Goal: Information Seeking & Learning: Learn about a topic

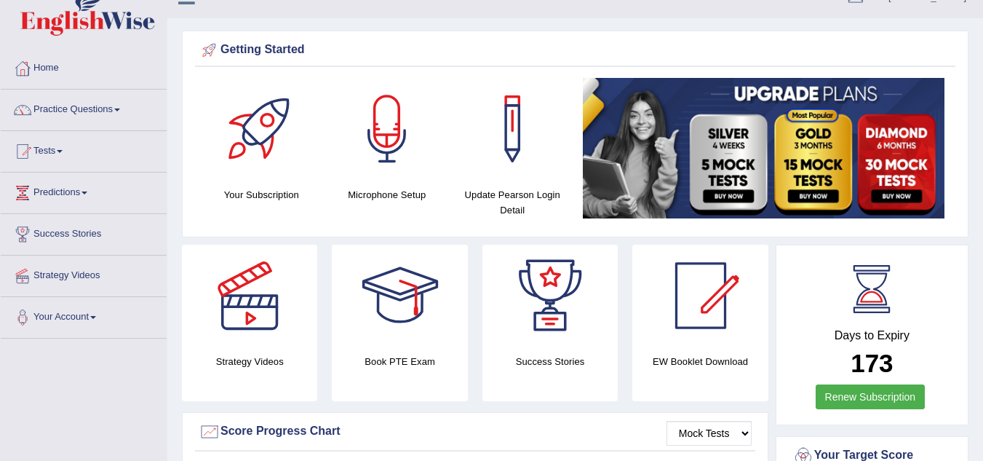
scroll to position [31, 0]
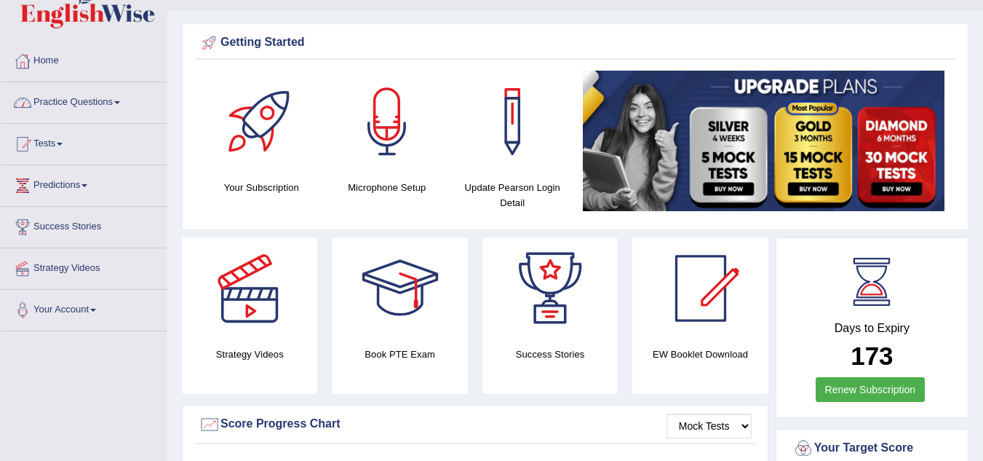
click at [126, 98] on link "Practice Questions" at bounding box center [84, 100] width 166 height 36
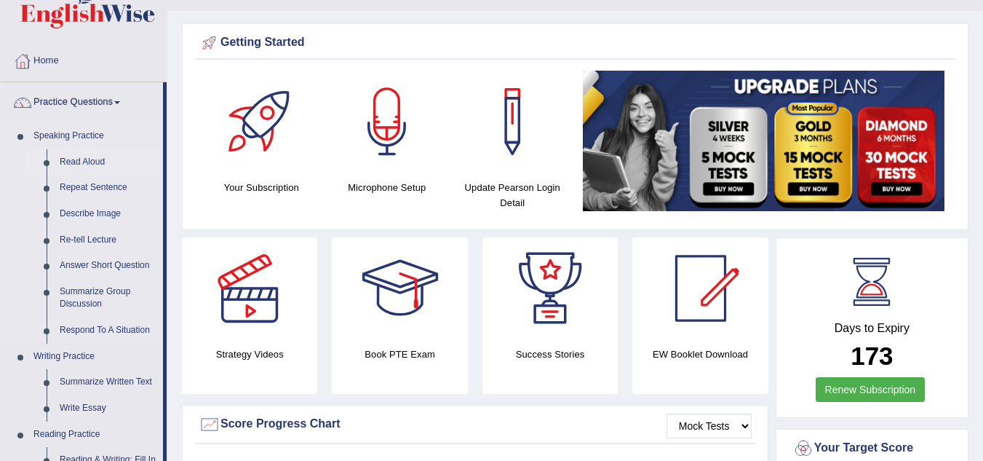
click at [69, 162] on link "Read Aloud" at bounding box center [108, 162] width 110 height 26
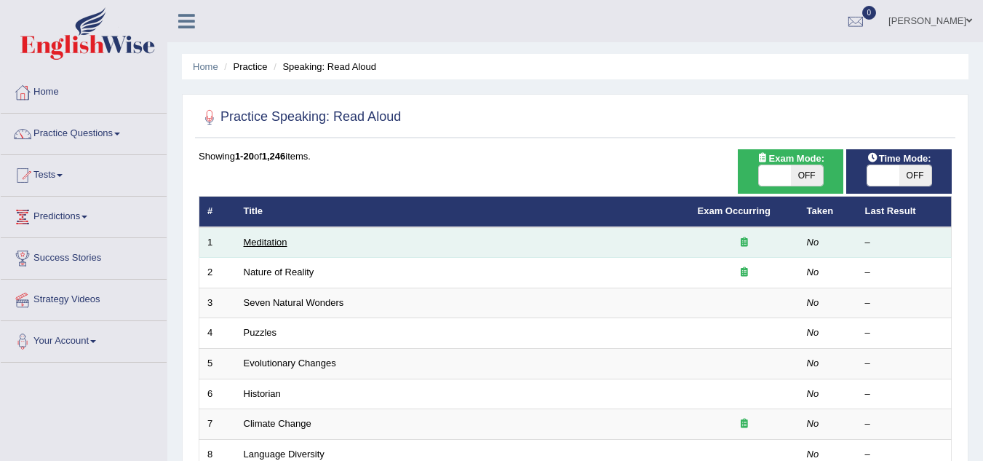
click at [256, 242] on link "Meditation" at bounding box center [266, 242] width 44 height 11
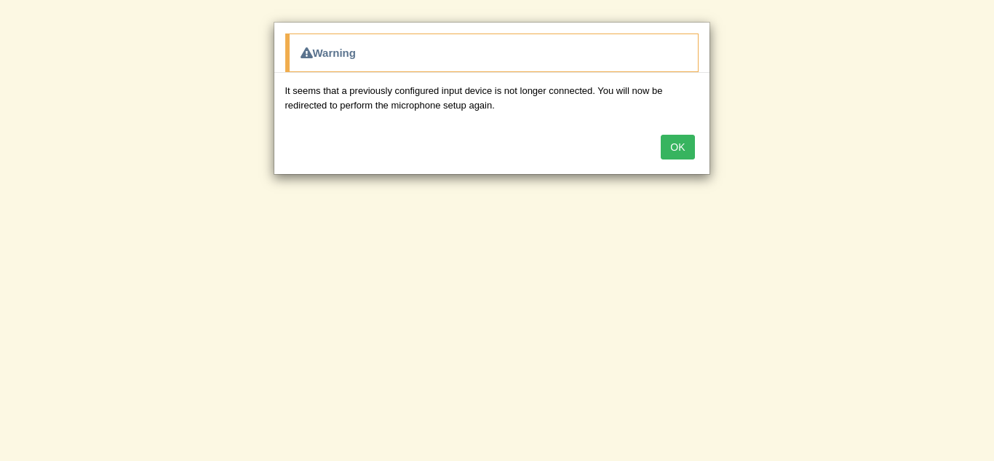
click at [682, 132] on div "OK" at bounding box center [491, 148] width 435 height 51
click at [682, 137] on button "OK" at bounding box center [677, 147] width 33 height 25
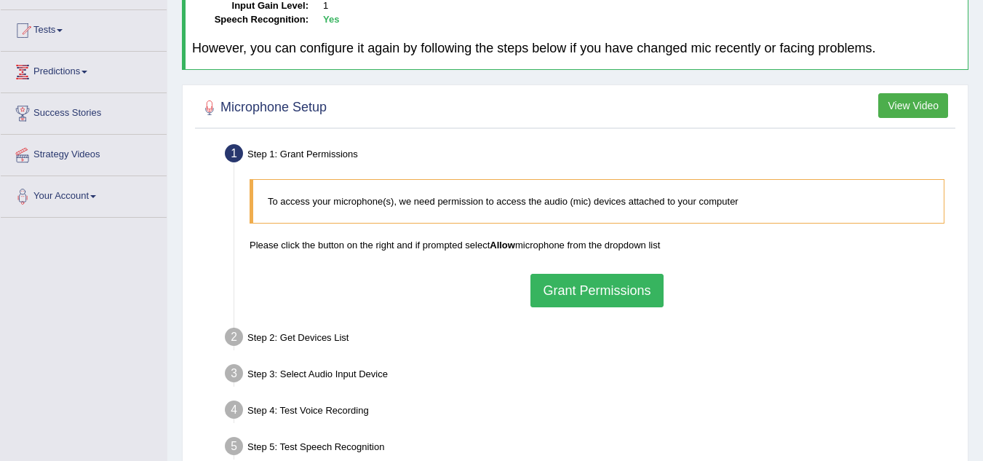
scroll to position [150, 0]
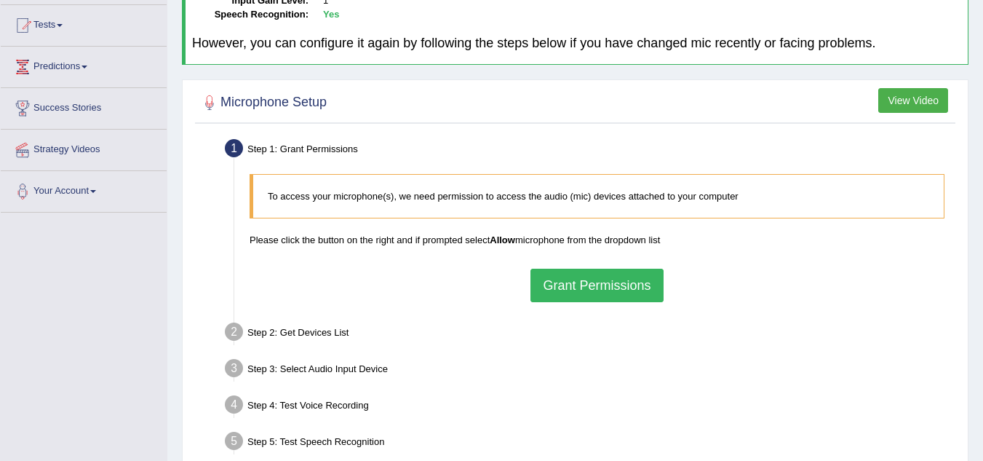
click at [628, 281] on button "Grant Permissions" at bounding box center [597, 285] width 132 height 33
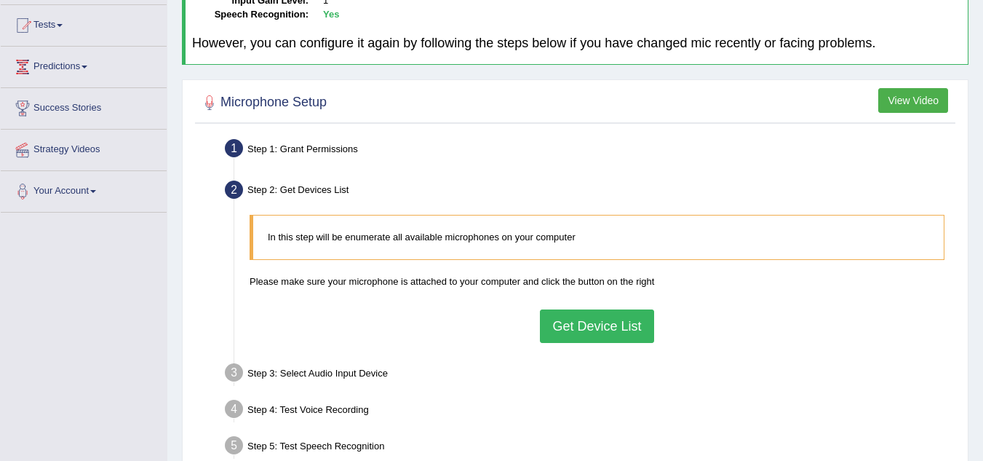
click at [573, 325] on button "Get Device List" at bounding box center [597, 325] width 114 height 33
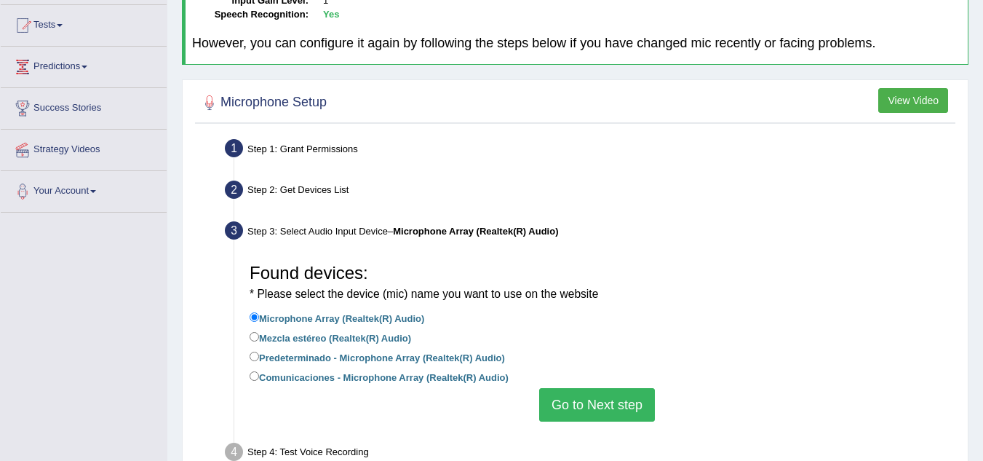
click at [584, 405] on button "Go to Next step" at bounding box center [597, 404] width 116 height 33
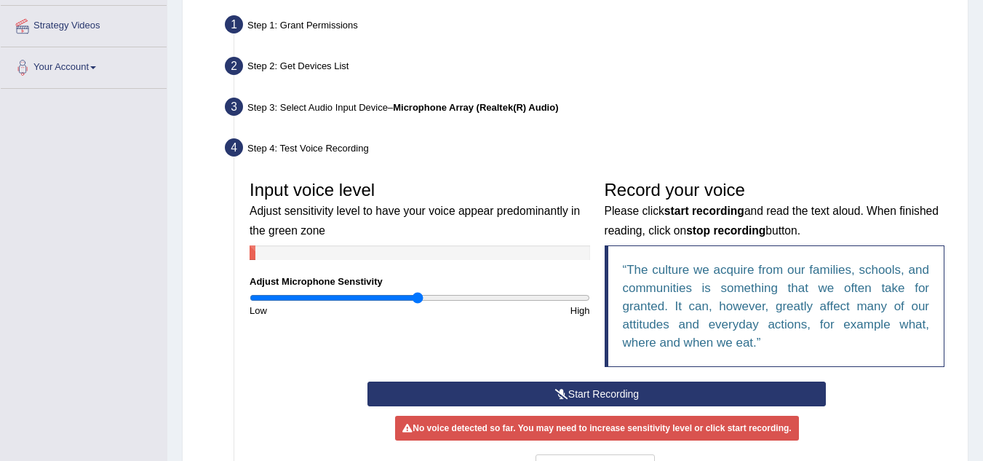
scroll to position [314, 0]
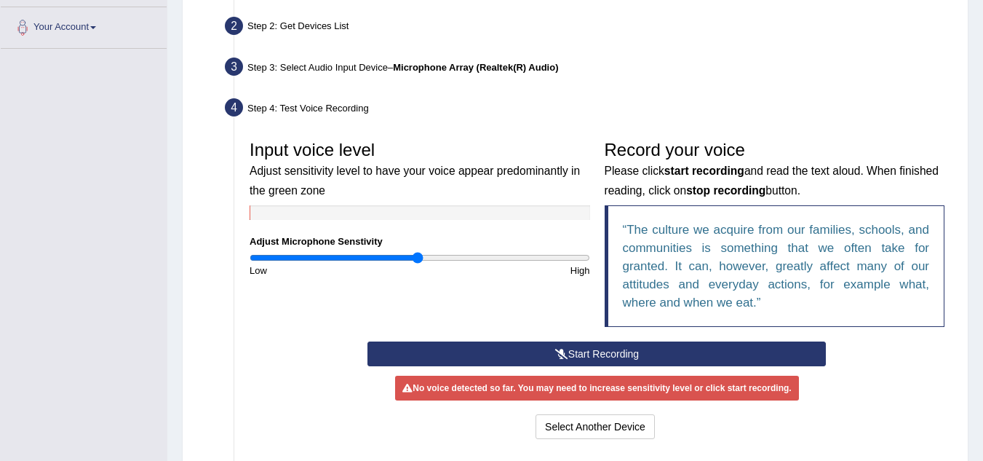
click at [696, 352] on button "Start Recording" at bounding box center [597, 353] width 458 height 25
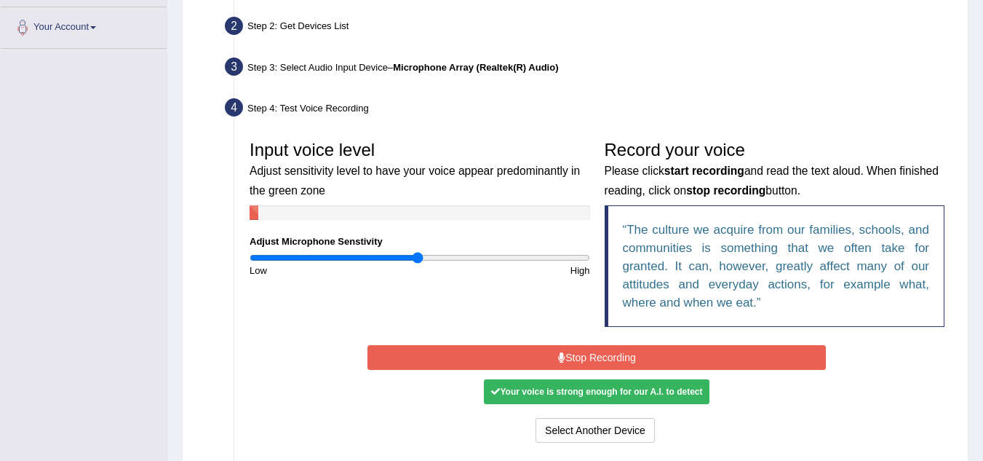
click at [696, 352] on button "Stop Recording" at bounding box center [597, 357] width 458 height 25
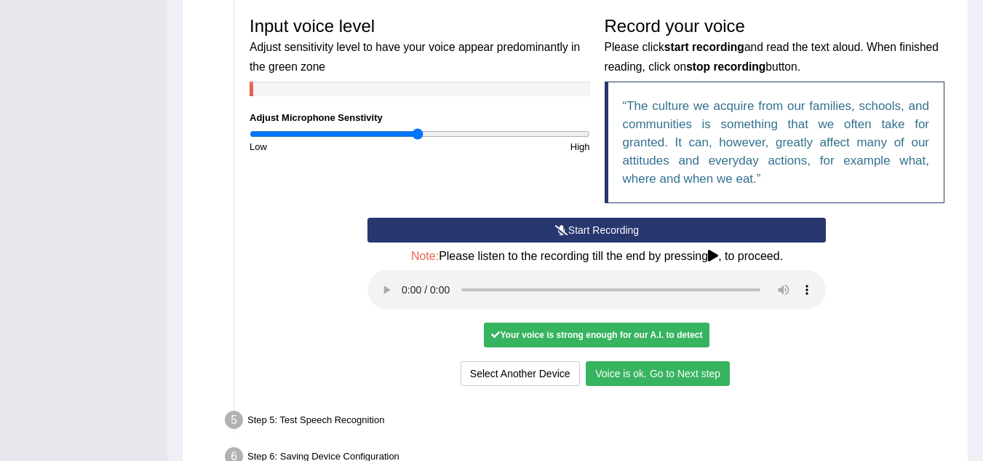
scroll to position [525, 0]
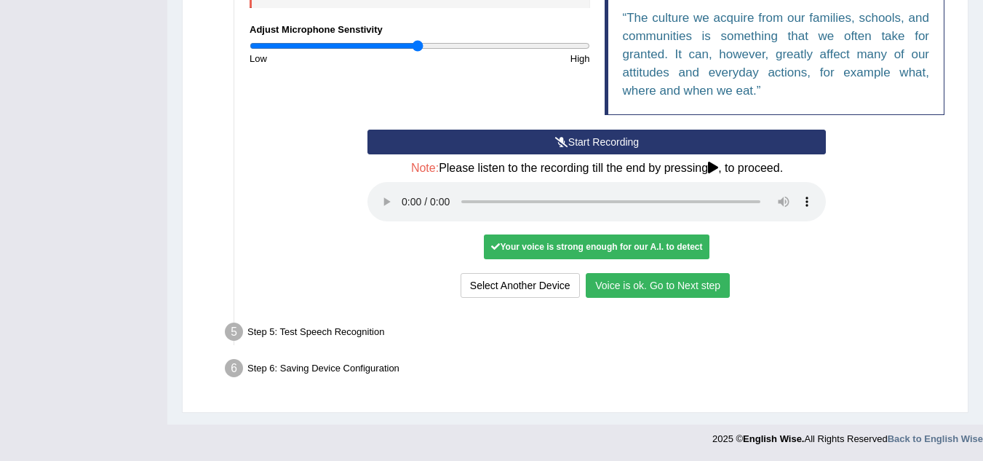
click at [651, 279] on button "Voice is ok. Go to Next step" at bounding box center [658, 285] width 144 height 25
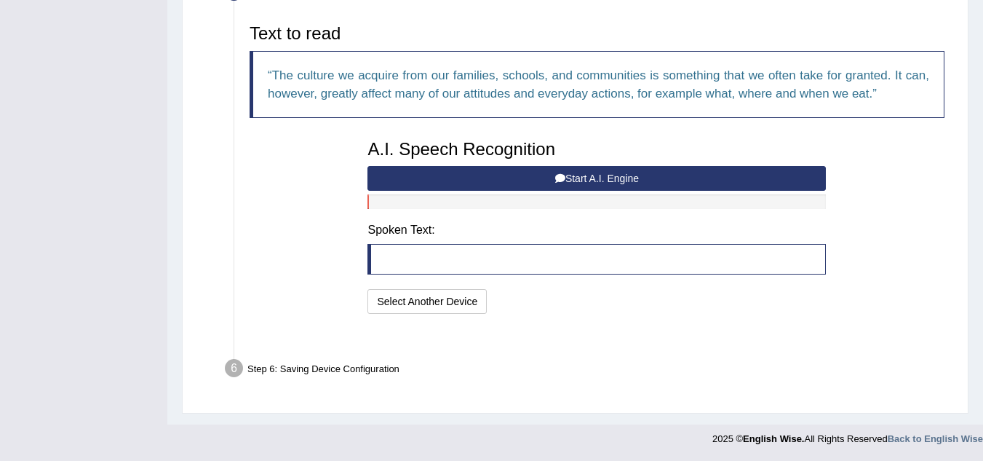
scroll to position [450, 0]
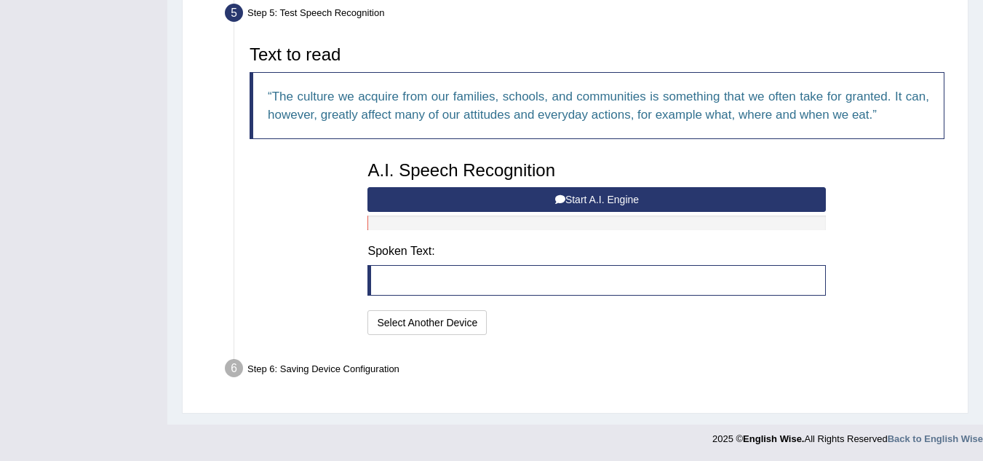
click at [608, 196] on button "Start A.I. Engine" at bounding box center [597, 199] width 458 height 25
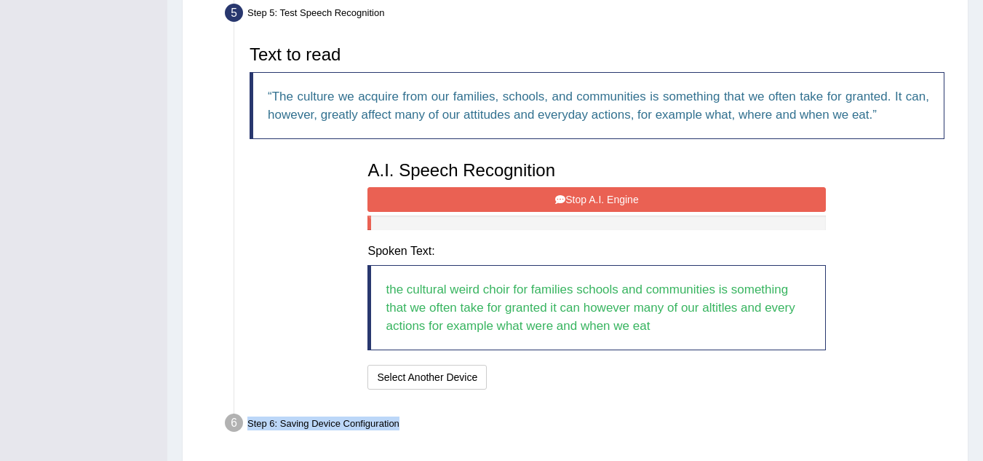
drag, startPoint x: 893, startPoint y: 339, endPoint x: 898, endPoint y: 421, distance: 82.4
click at [898, 421] on ul "Step 1: Grant Permissions To access your microphone(s), we need permission to a…" at bounding box center [575, 138] width 753 height 606
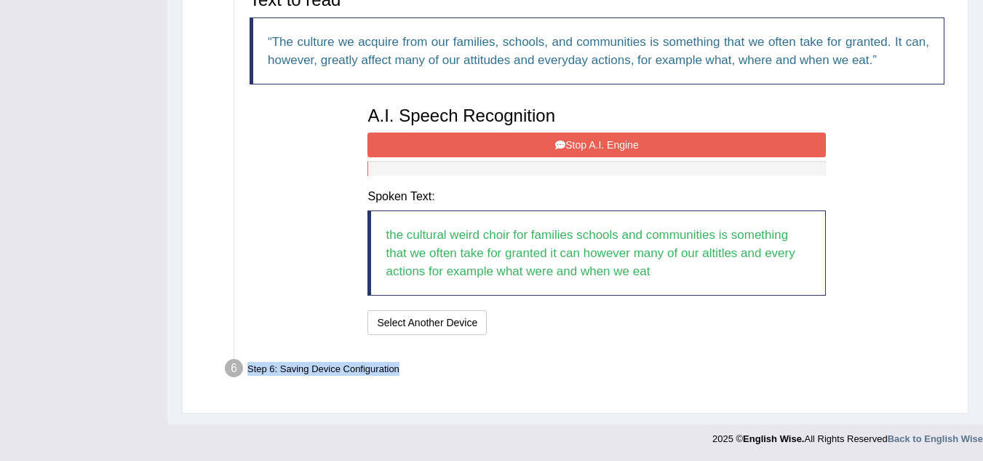
click at [625, 137] on button "Stop A.I. Engine" at bounding box center [597, 144] width 458 height 25
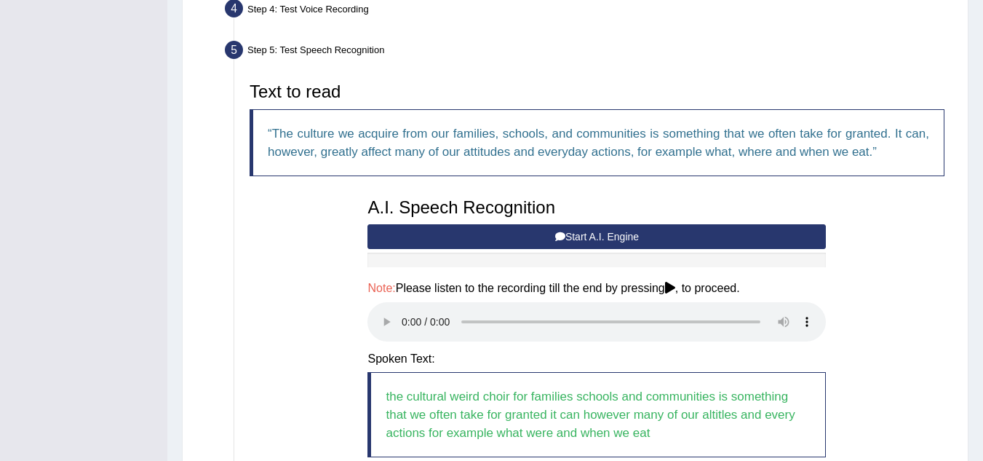
scroll to position [575, 0]
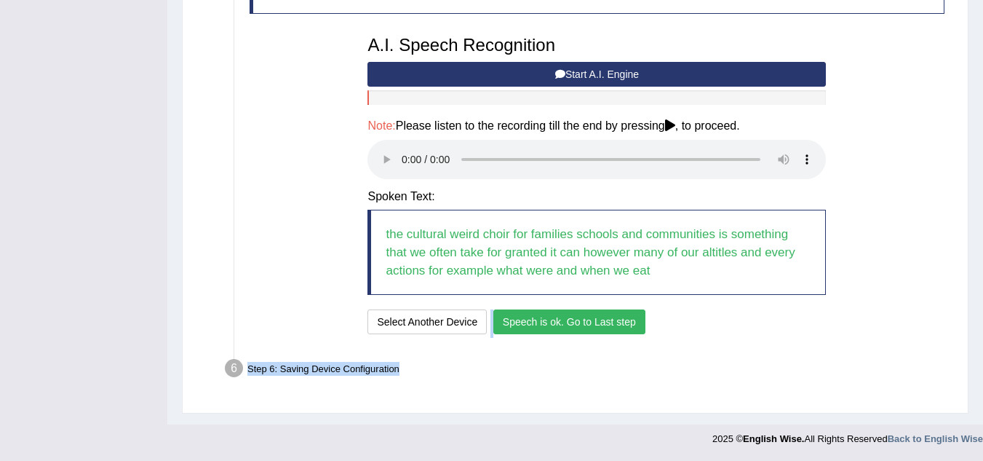
click at [583, 326] on button "Speech is ok. Go to Last step" at bounding box center [569, 321] width 152 height 25
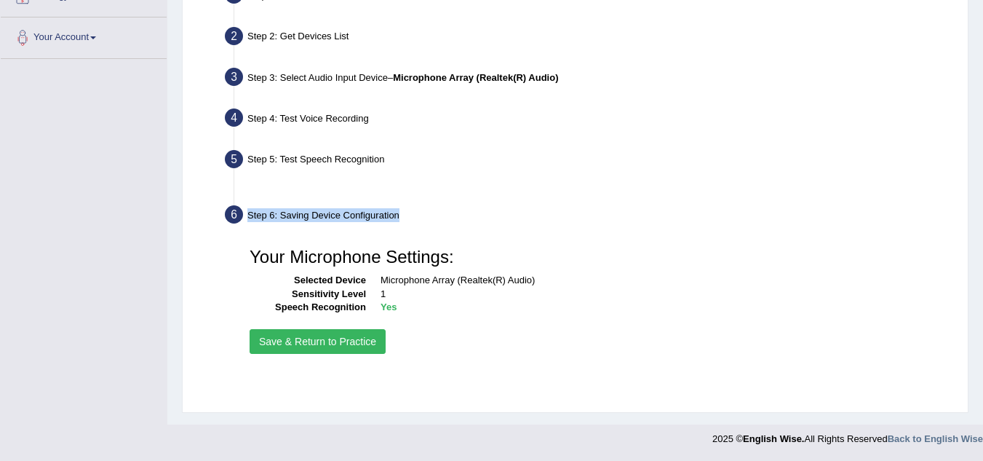
scroll to position [303, 0]
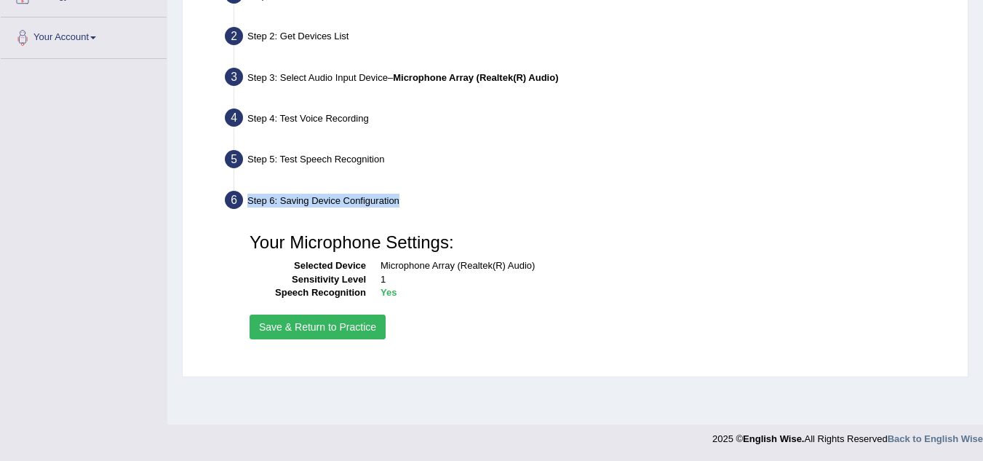
click at [375, 330] on button "Save & Return to Practice" at bounding box center [318, 326] width 136 height 25
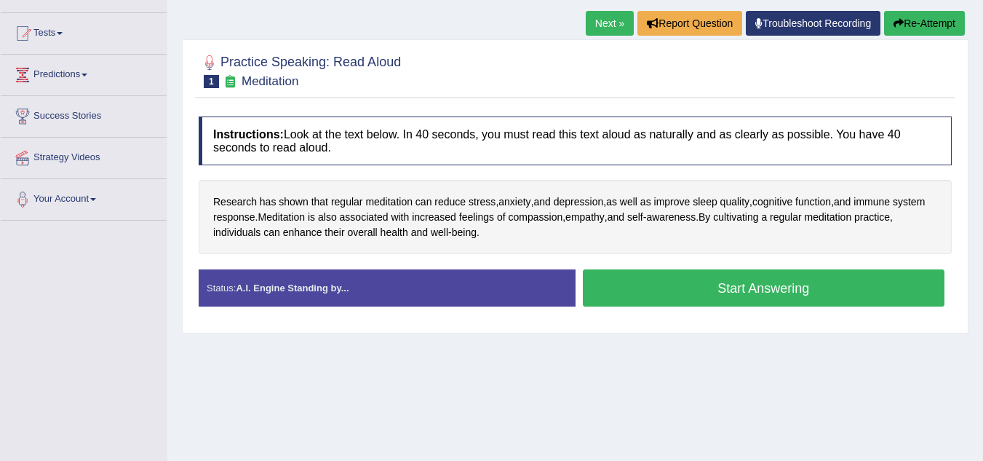
scroll to position [146, 0]
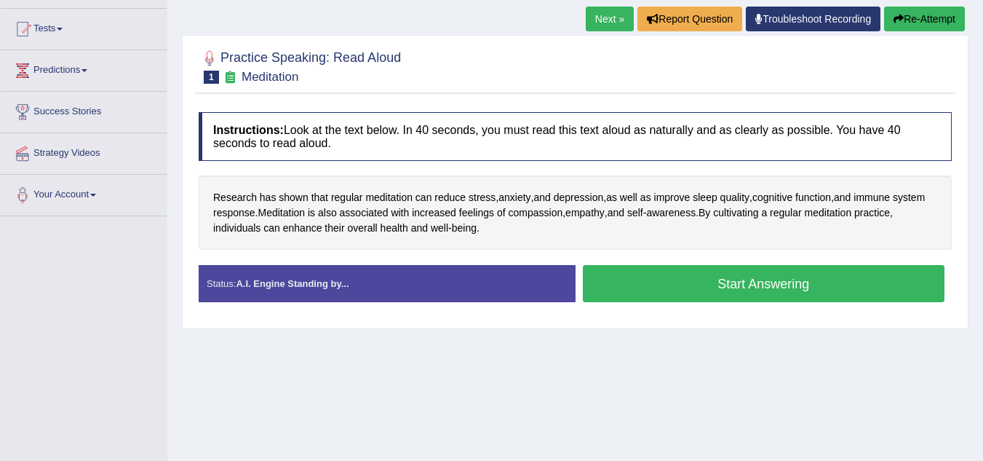
click at [772, 288] on button "Start Answering" at bounding box center [764, 283] width 362 height 37
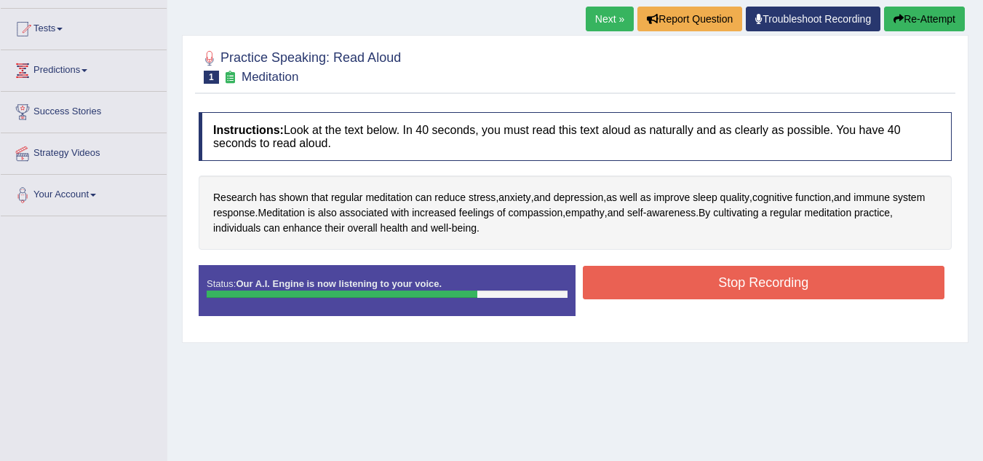
click at [772, 288] on button "Stop Recording" at bounding box center [764, 282] width 362 height 33
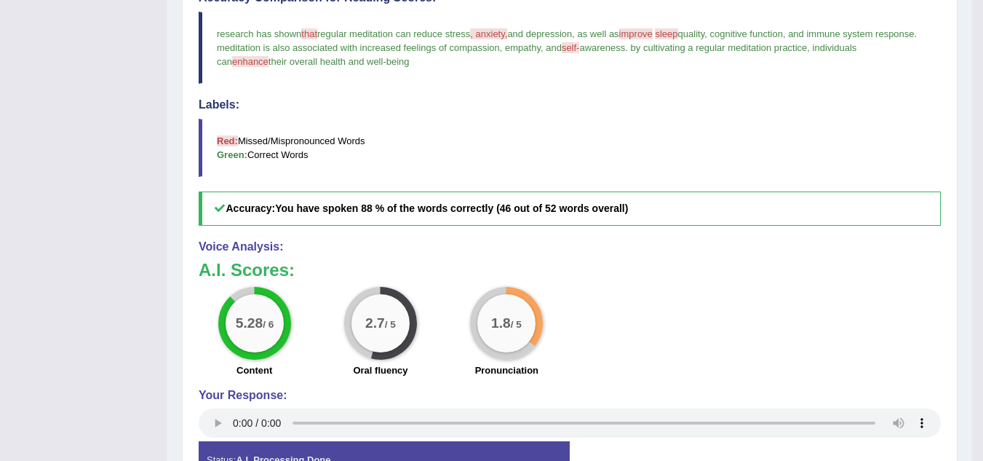
scroll to position [436, 0]
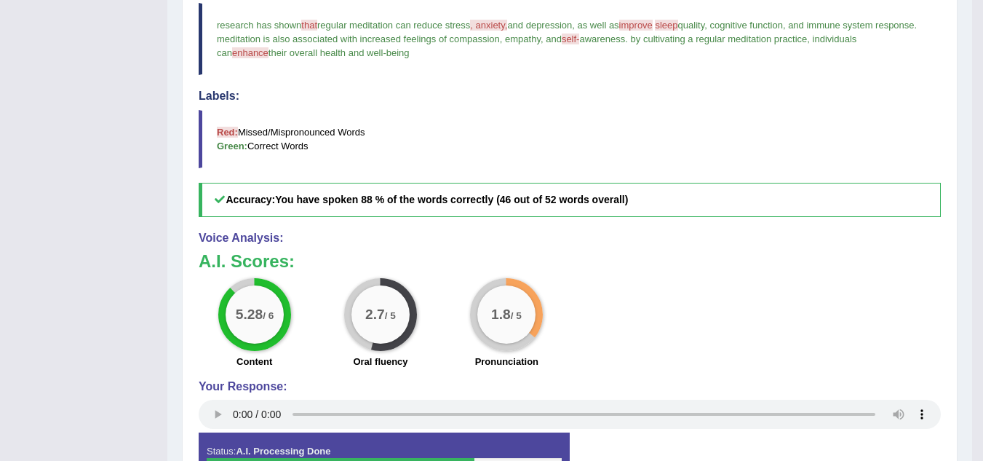
click at [314, 23] on span "that" at bounding box center [309, 25] width 16 height 11
click at [492, 27] on span ", anxiety," at bounding box center [488, 25] width 37 height 11
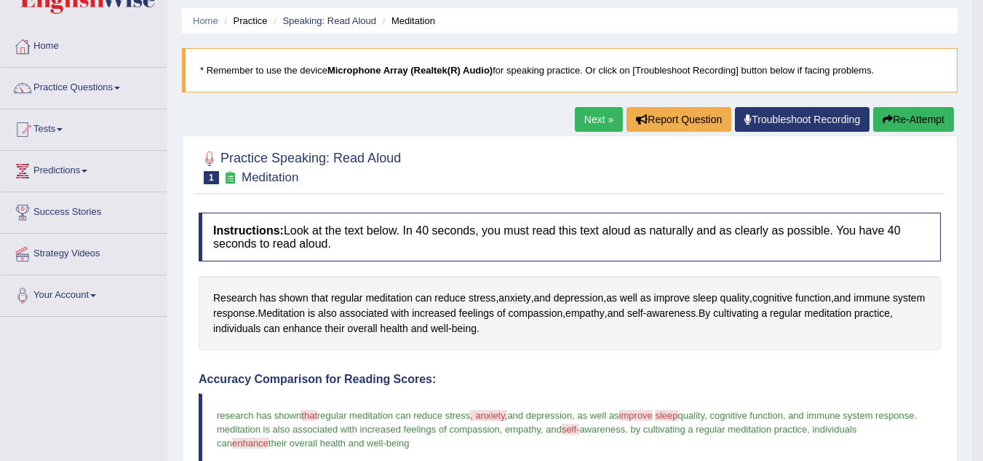
scroll to position [0, 0]
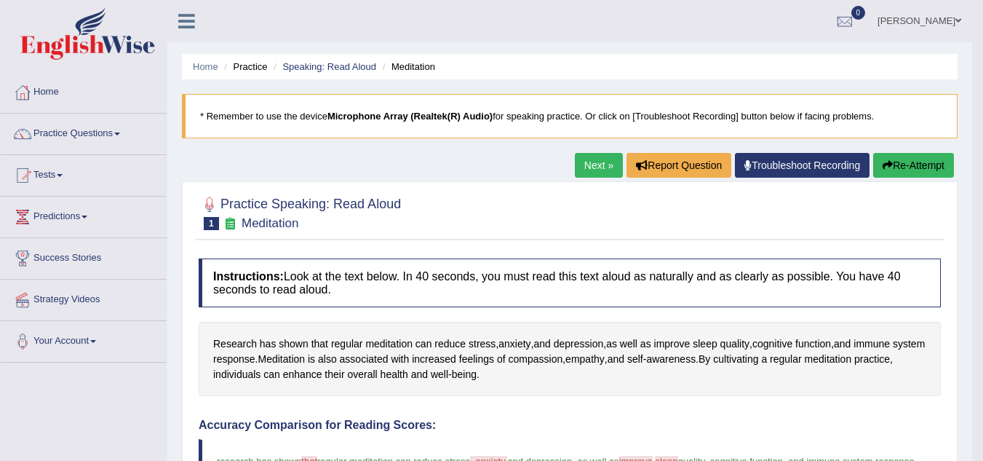
click at [584, 173] on link "Next »" at bounding box center [599, 165] width 48 height 25
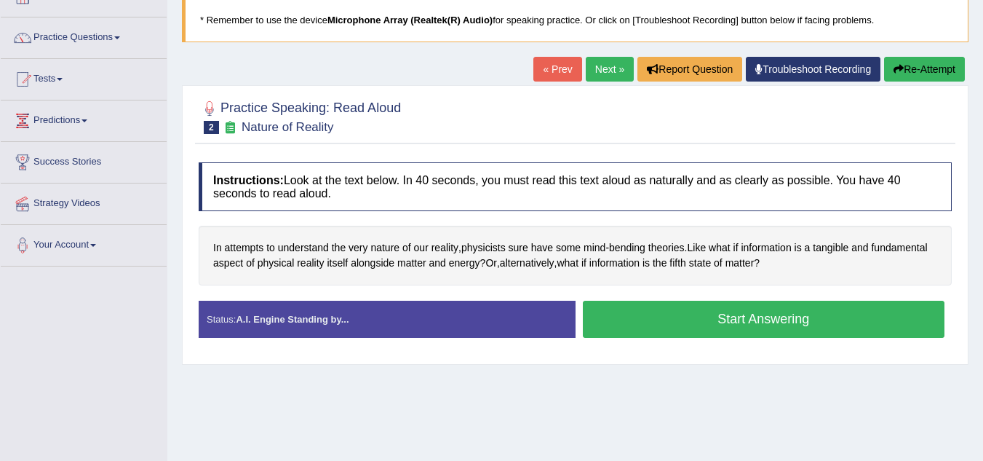
scroll to position [105, 0]
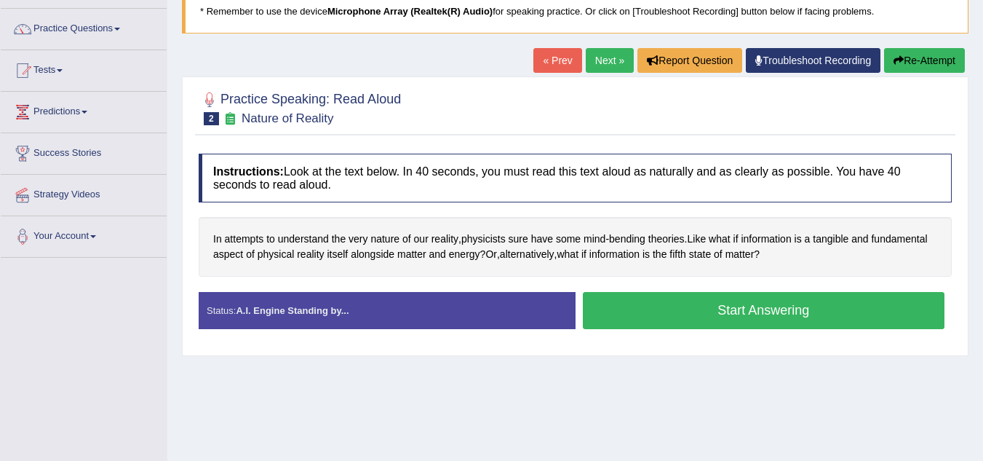
click at [754, 317] on button "Start Answering" at bounding box center [764, 310] width 362 height 37
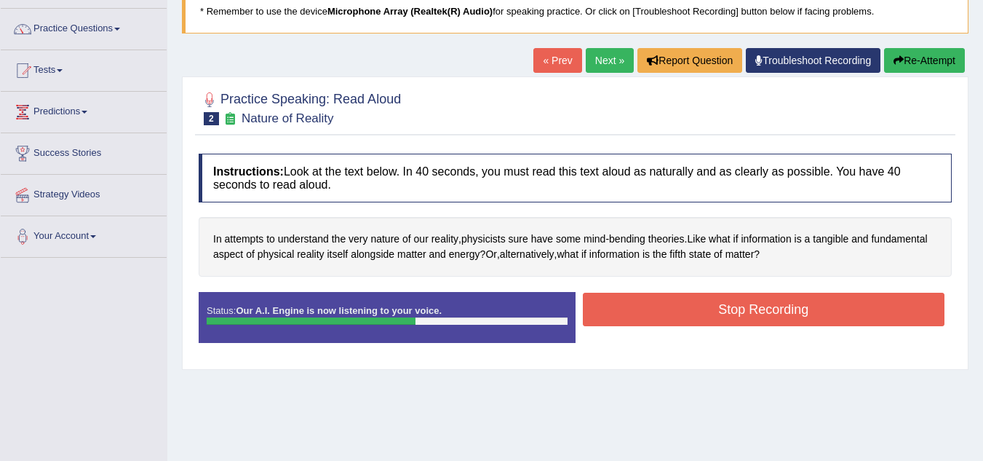
click at [754, 317] on button "Stop Recording" at bounding box center [764, 309] width 362 height 33
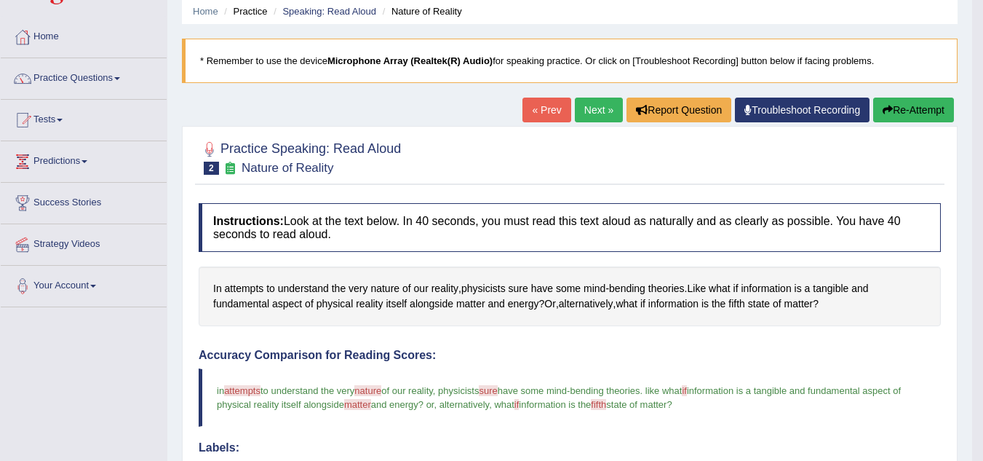
scroll to position [0, 0]
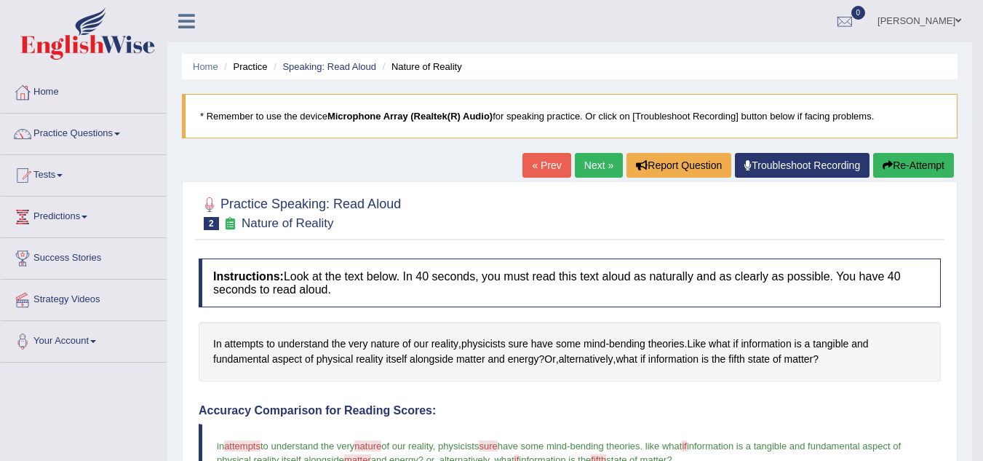
click at [583, 157] on link "Next »" at bounding box center [599, 165] width 48 height 25
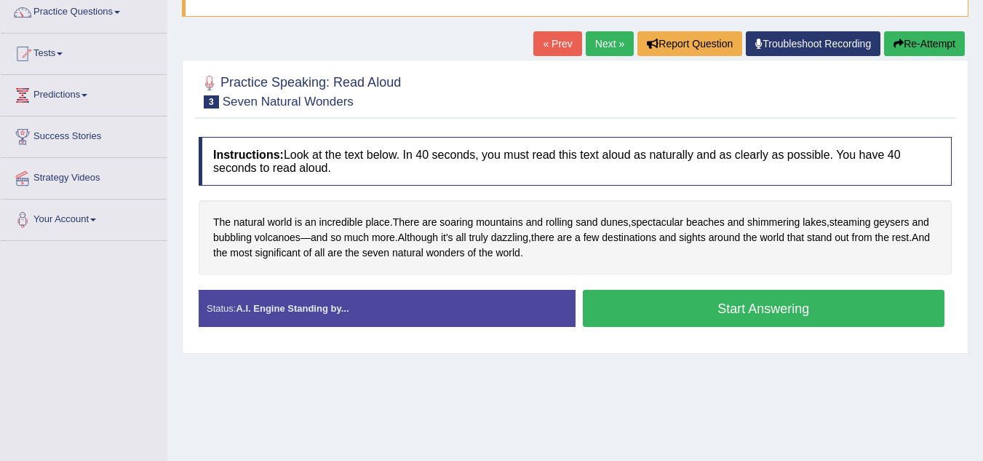
scroll to position [132, 0]
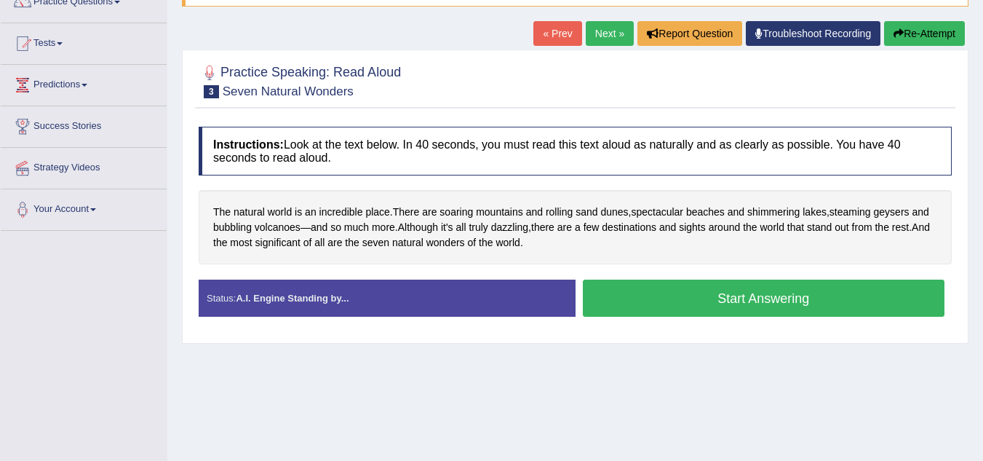
click at [779, 302] on button "Start Answering" at bounding box center [764, 297] width 362 height 37
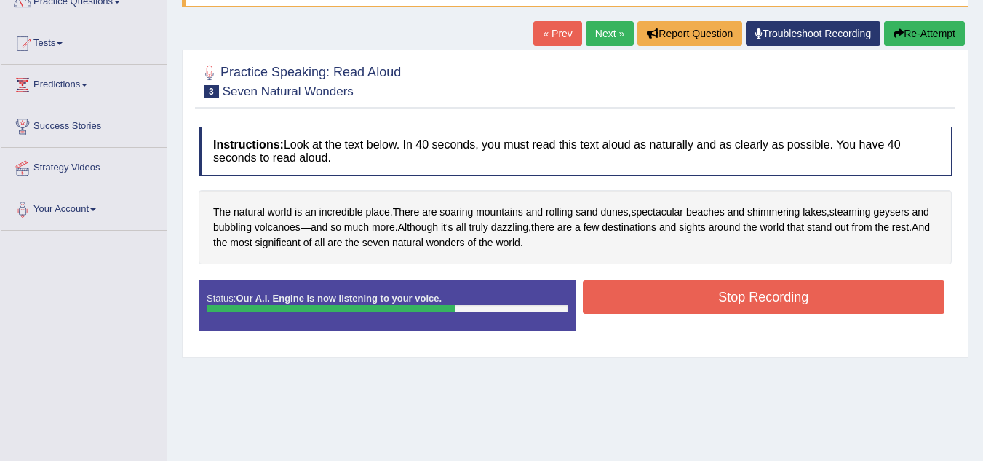
click at [779, 302] on button "Stop Recording" at bounding box center [764, 296] width 362 height 33
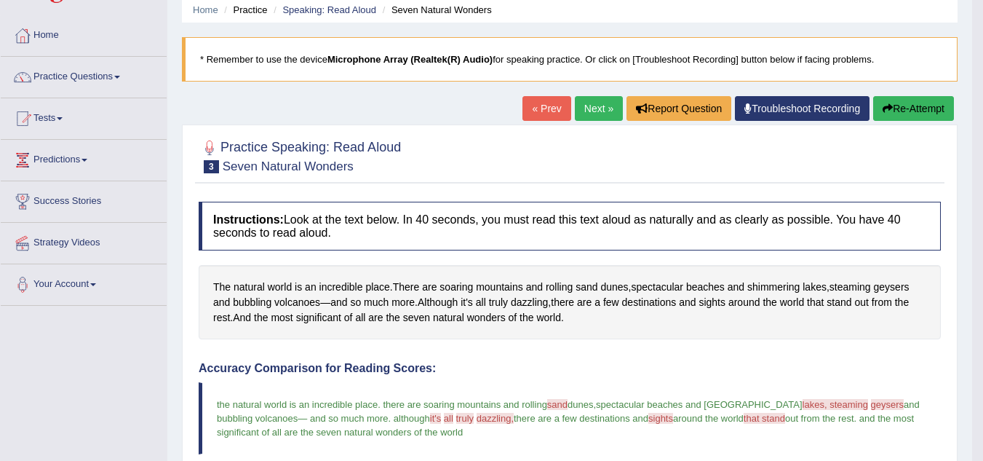
scroll to position [62, 0]
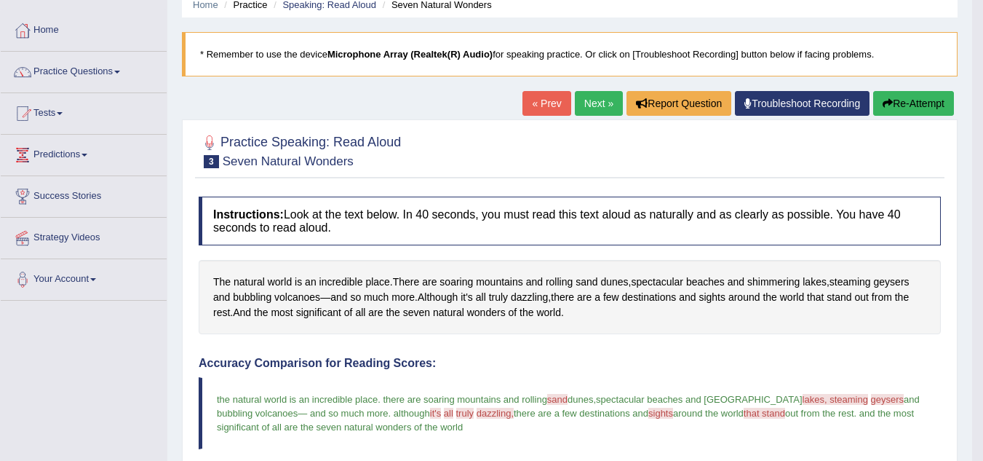
click at [600, 100] on link "Next »" at bounding box center [599, 103] width 48 height 25
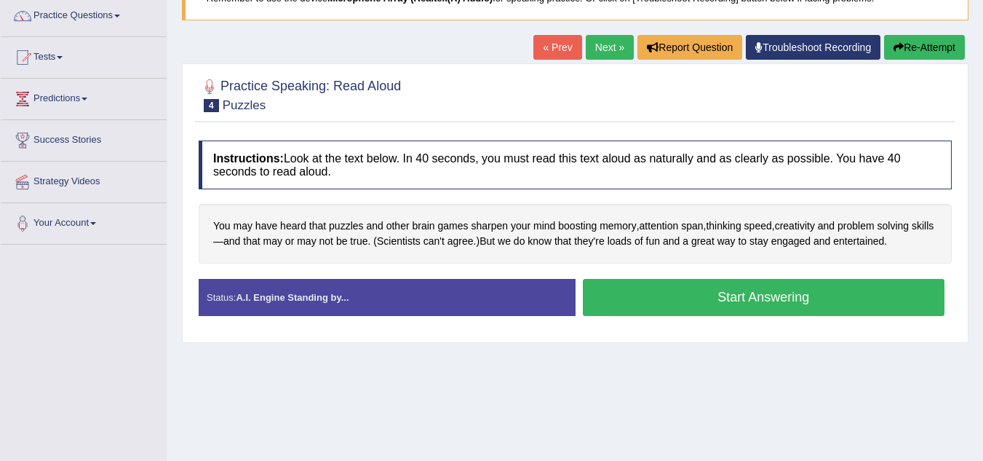
click at [982, 196] on html "Toggle navigation Home Practice Questions Speaking Practice Read Aloud Repeat S…" at bounding box center [491, 112] width 983 height 461
click at [754, 294] on button "Start Answering" at bounding box center [764, 297] width 362 height 37
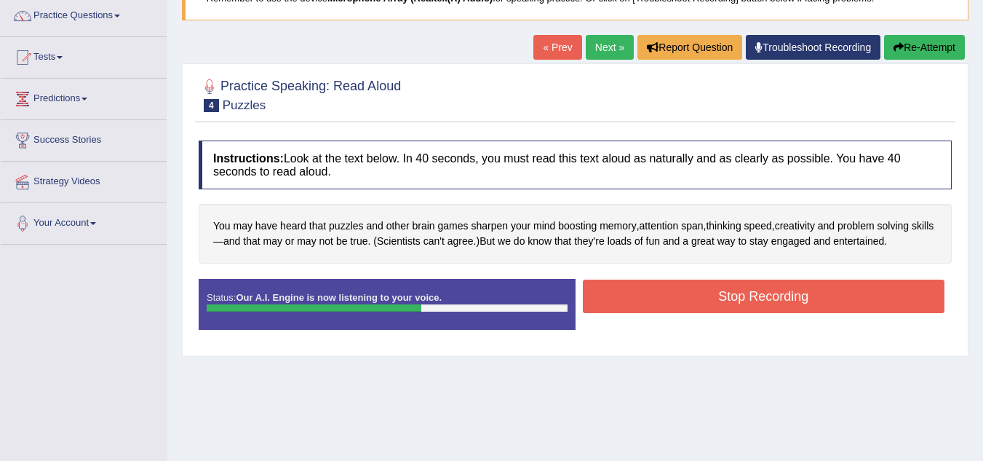
click at [754, 294] on button "Stop Recording" at bounding box center [764, 295] width 362 height 33
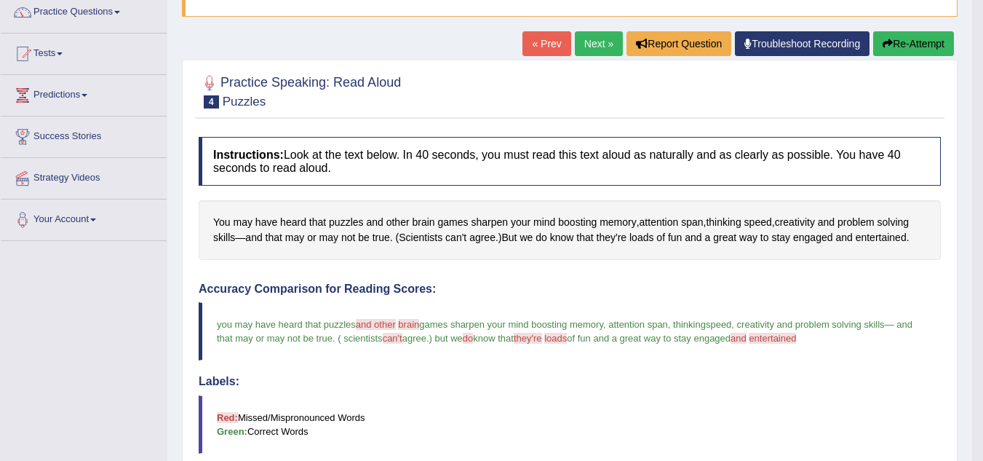
scroll to position [115, 0]
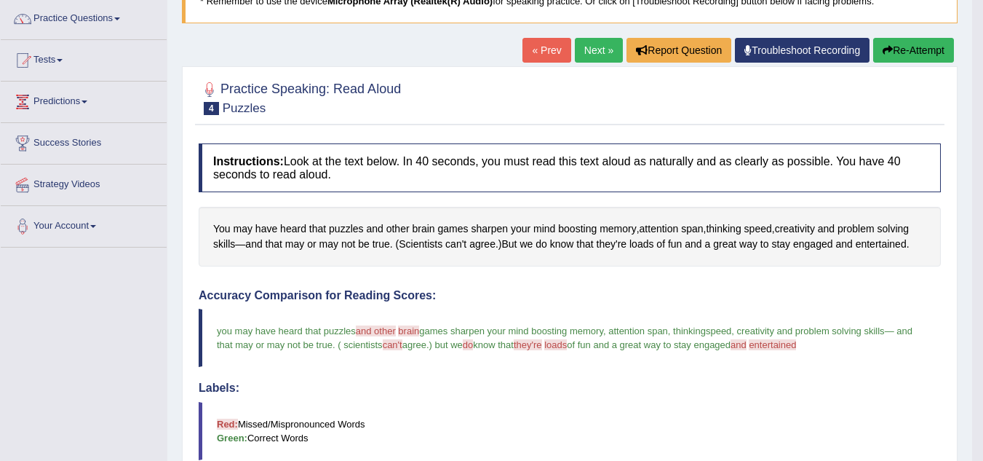
click at [580, 50] on link "Next »" at bounding box center [599, 50] width 48 height 25
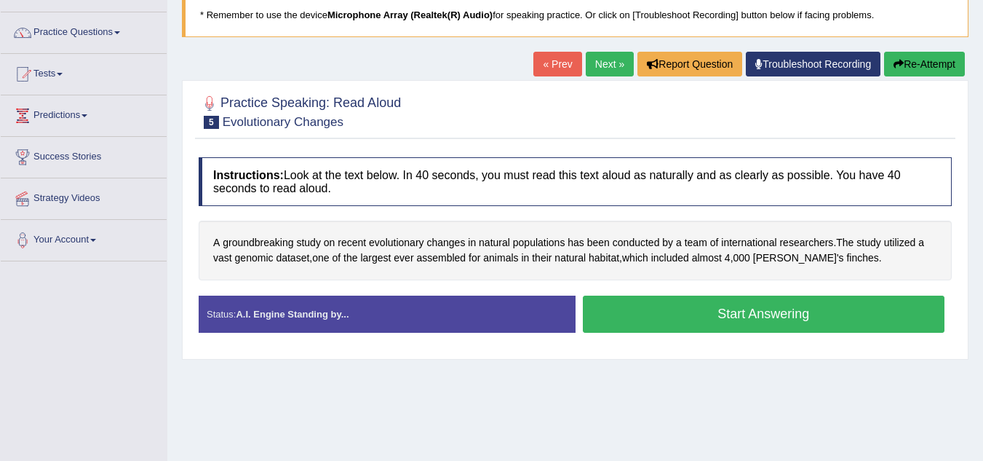
click at [660, 322] on button "Start Answering" at bounding box center [764, 313] width 362 height 37
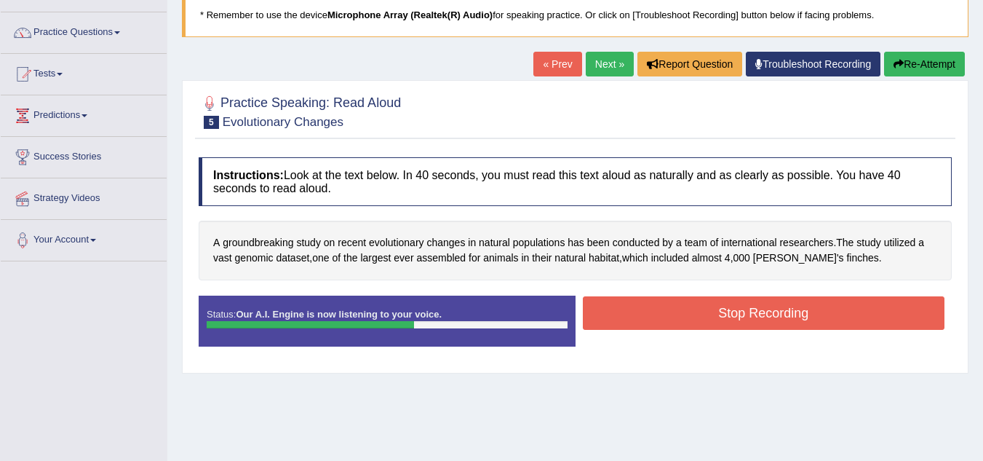
click at [660, 322] on button "Stop Recording" at bounding box center [764, 312] width 362 height 33
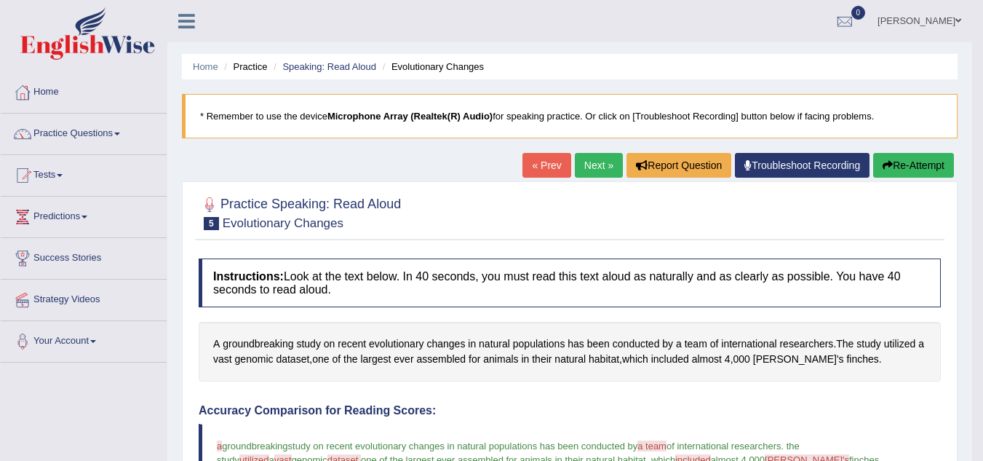
click at [898, 164] on button "Re-Attempt" at bounding box center [913, 165] width 81 height 25
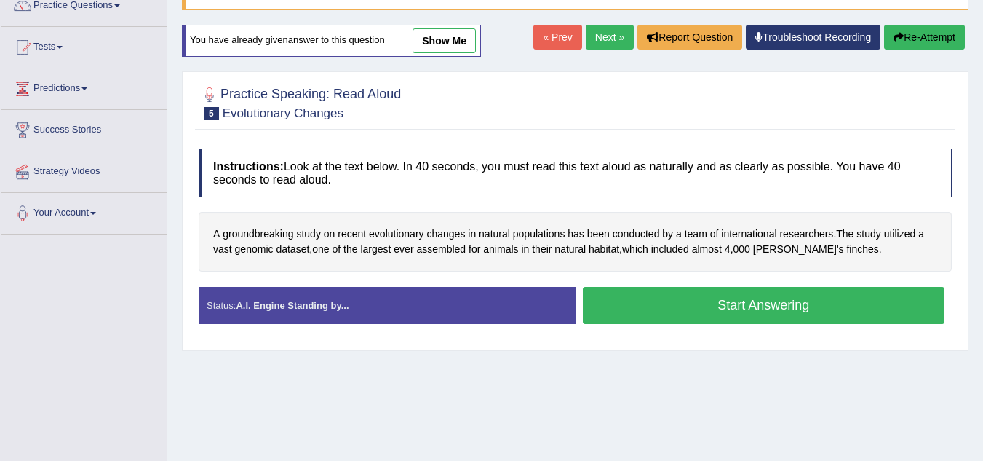
scroll to position [132, 0]
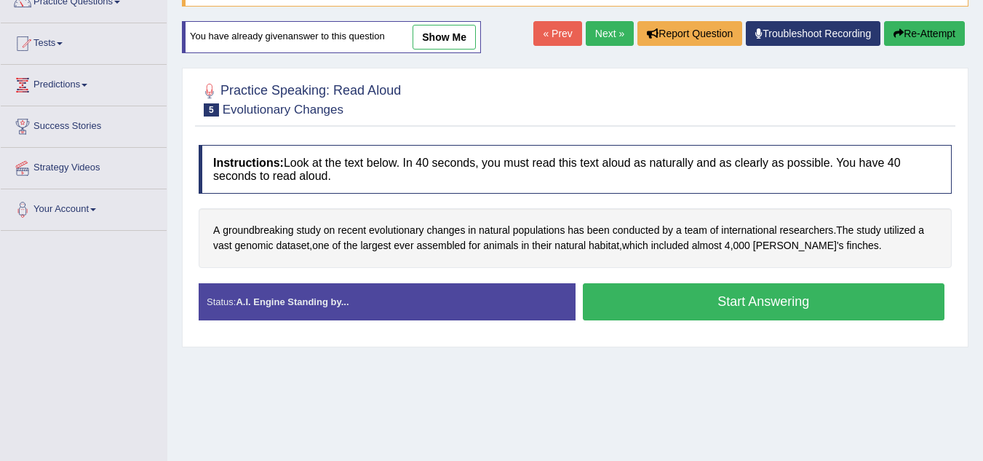
click at [749, 295] on button "Start Answering" at bounding box center [764, 301] width 362 height 37
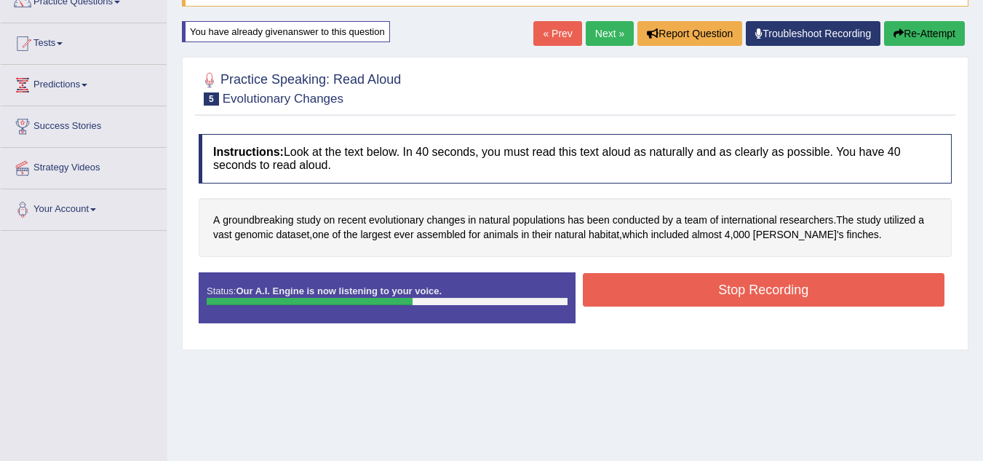
click at [749, 295] on button "Stop Recording" at bounding box center [764, 289] width 362 height 33
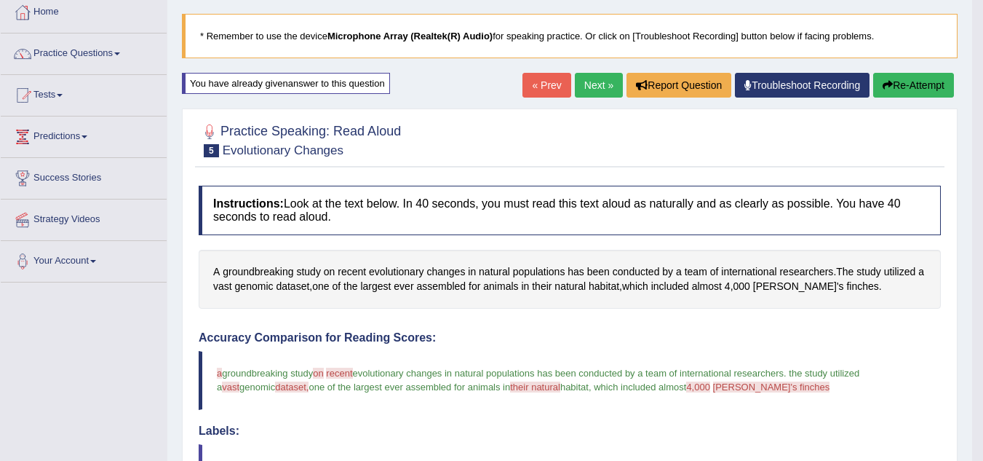
scroll to position [15, 0]
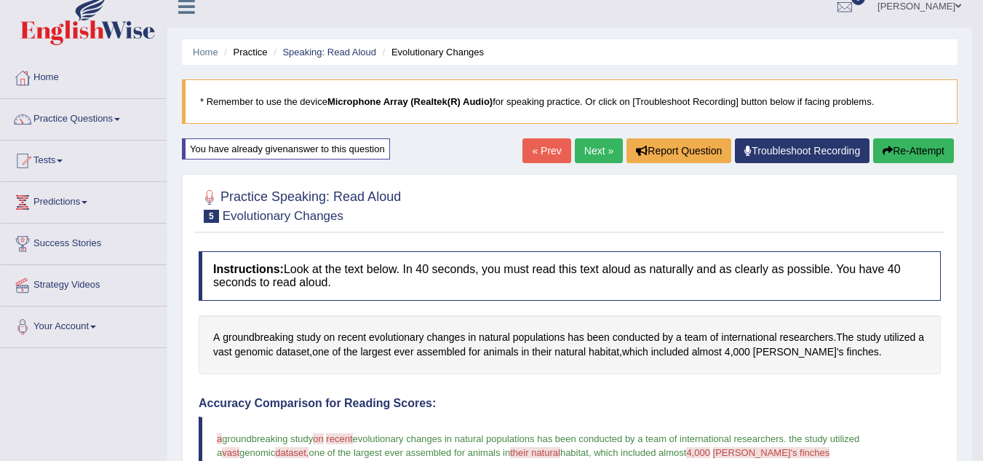
click at [920, 151] on button "Re-Attempt" at bounding box center [913, 150] width 81 height 25
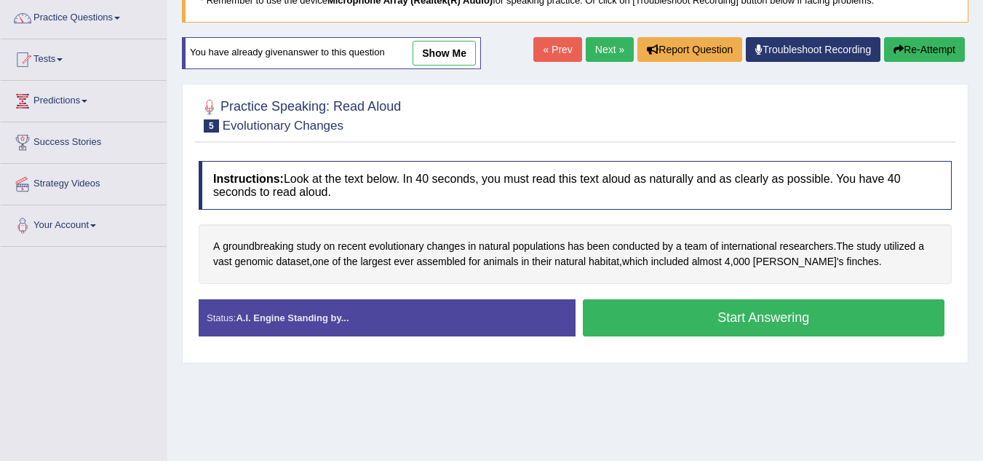
scroll to position [116, 0]
click at [758, 314] on button "Start Answering" at bounding box center [764, 317] width 362 height 37
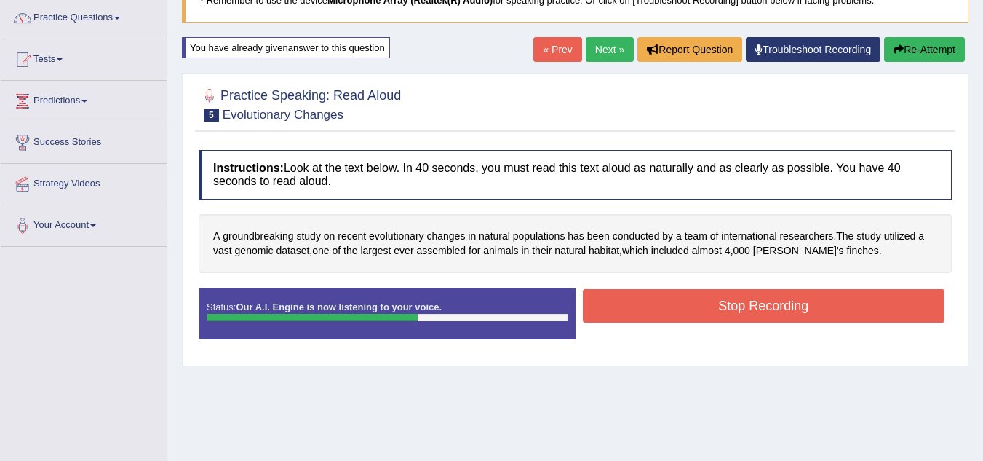
click at [758, 314] on button "Stop Recording" at bounding box center [764, 305] width 362 height 33
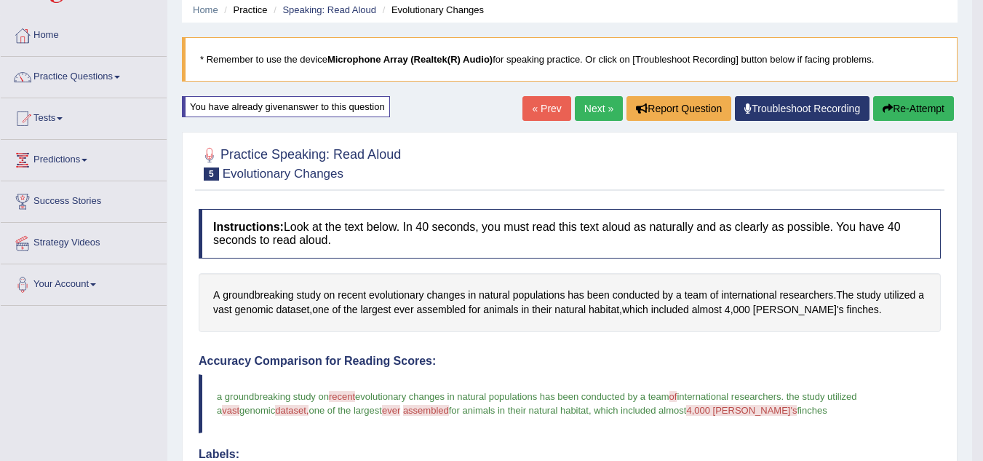
scroll to position [44, 0]
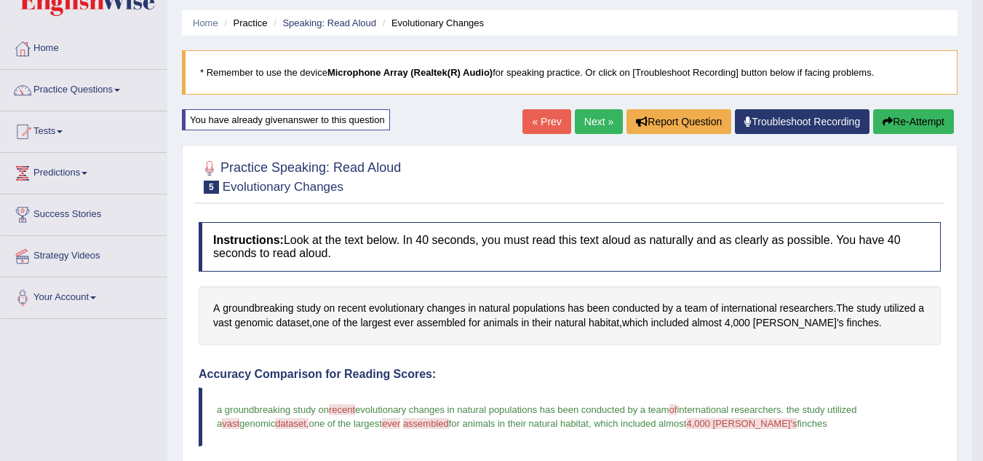
click at [599, 125] on link "Next »" at bounding box center [599, 121] width 48 height 25
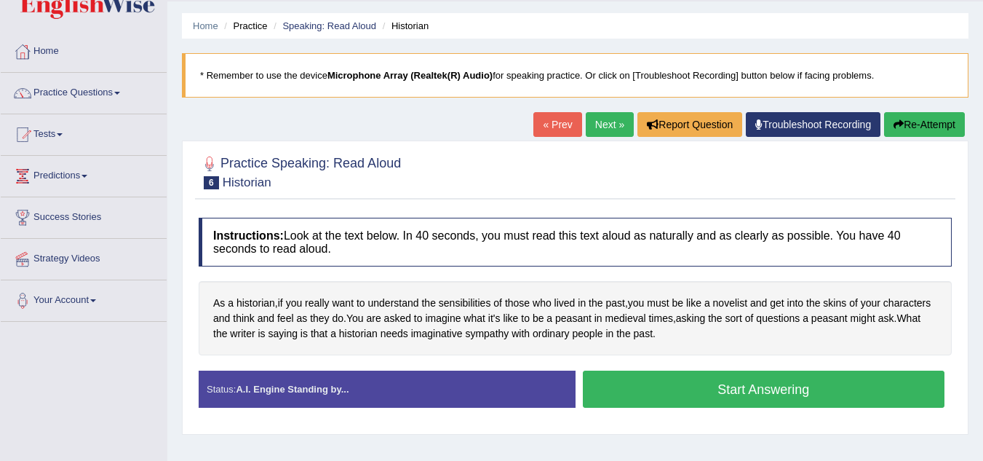
scroll to position [40, 0]
click at [713, 384] on button "Start Answering" at bounding box center [764, 389] width 362 height 37
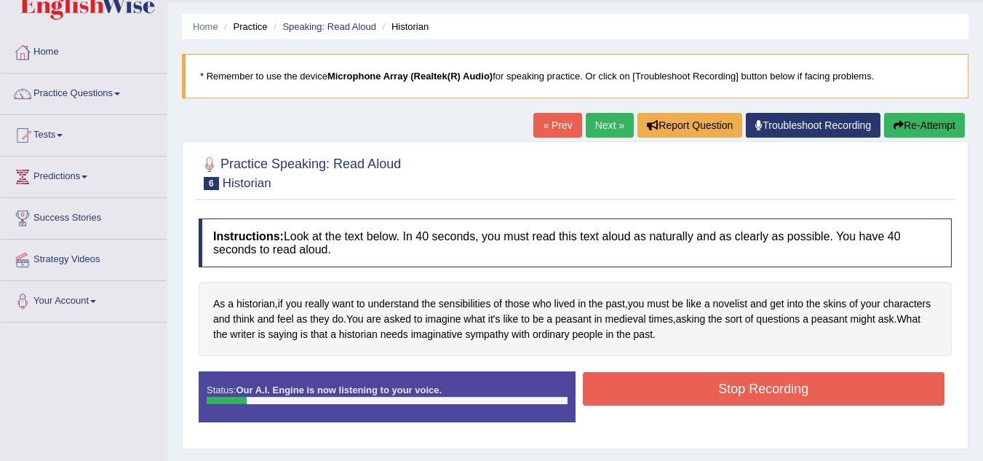
click at [713, 384] on button "Stop Recording" at bounding box center [764, 388] width 362 height 33
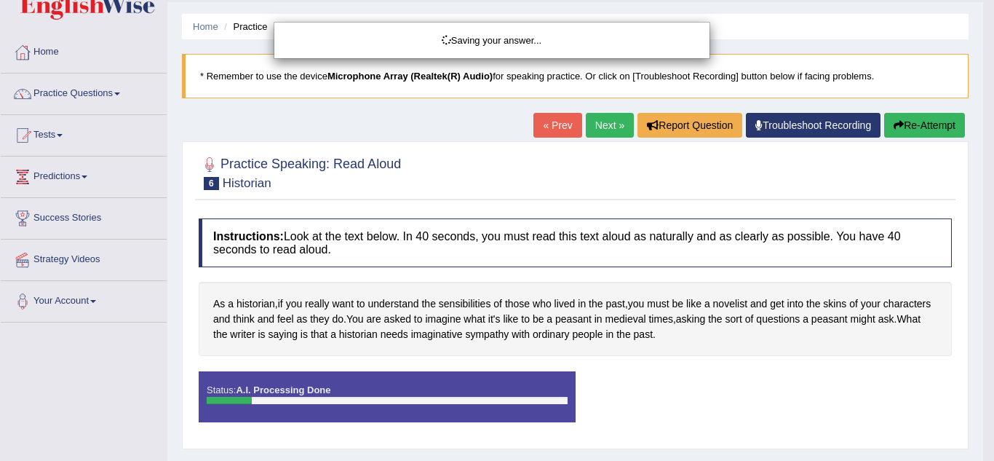
click at [918, 127] on div "Saving your answer..." at bounding box center [497, 230] width 994 height 461
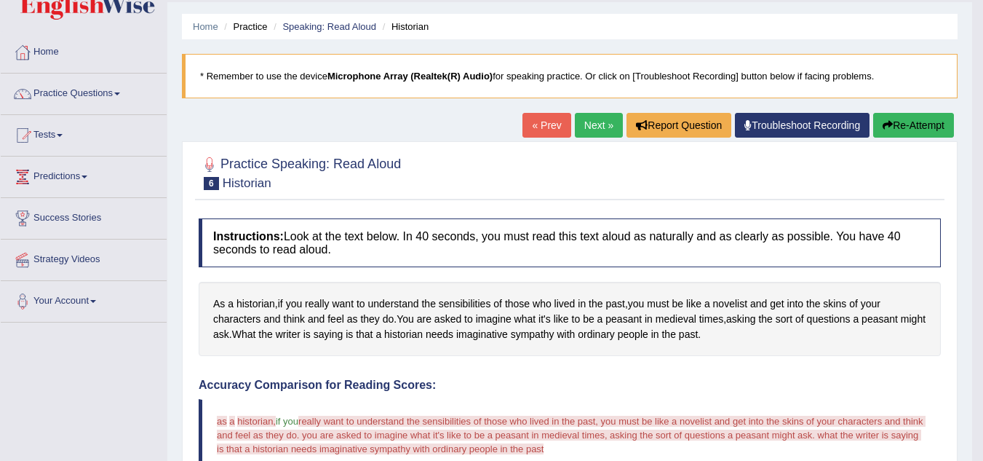
click at [914, 131] on button "Re-Attempt" at bounding box center [913, 125] width 81 height 25
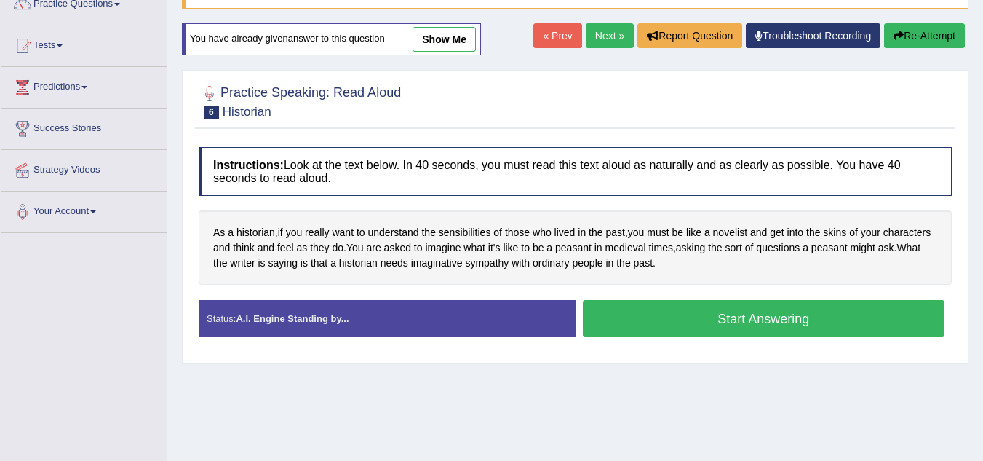
click at [768, 318] on button "Start Answering" at bounding box center [764, 318] width 362 height 37
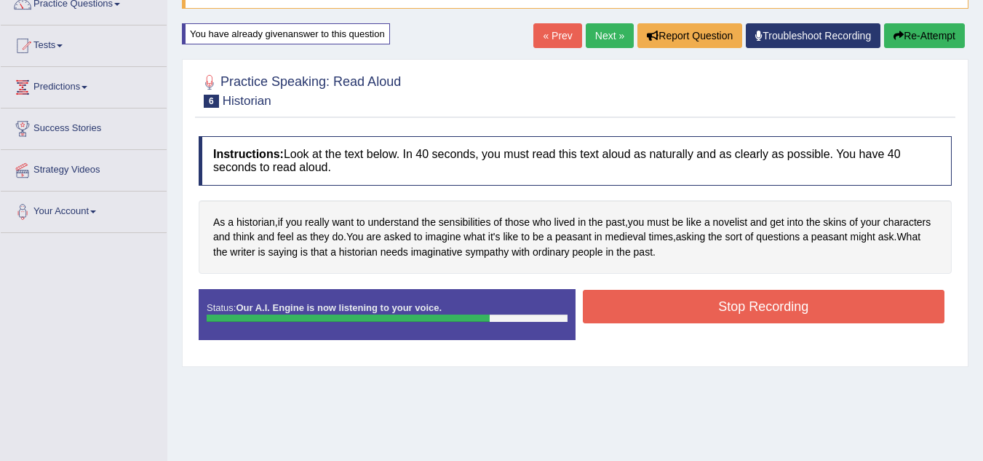
click at [763, 309] on button "Stop Recording" at bounding box center [764, 306] width 362 height 33
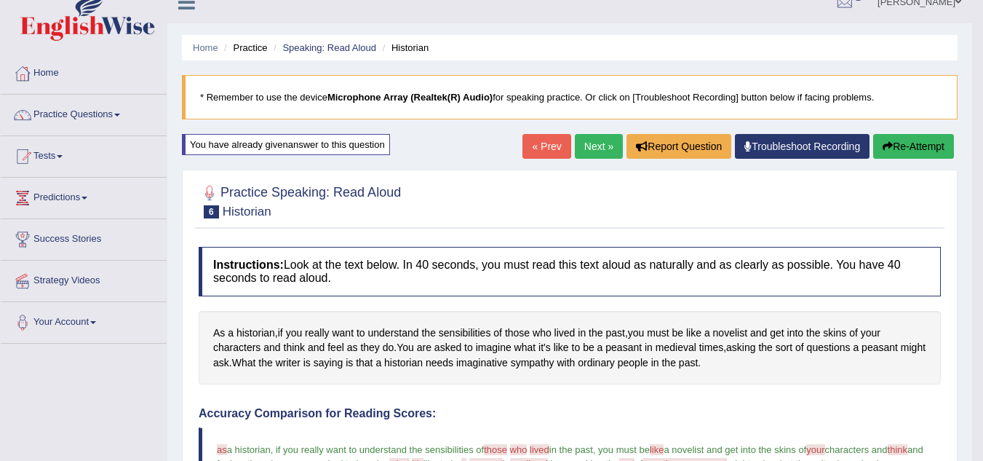
scroll to position [15, 0]
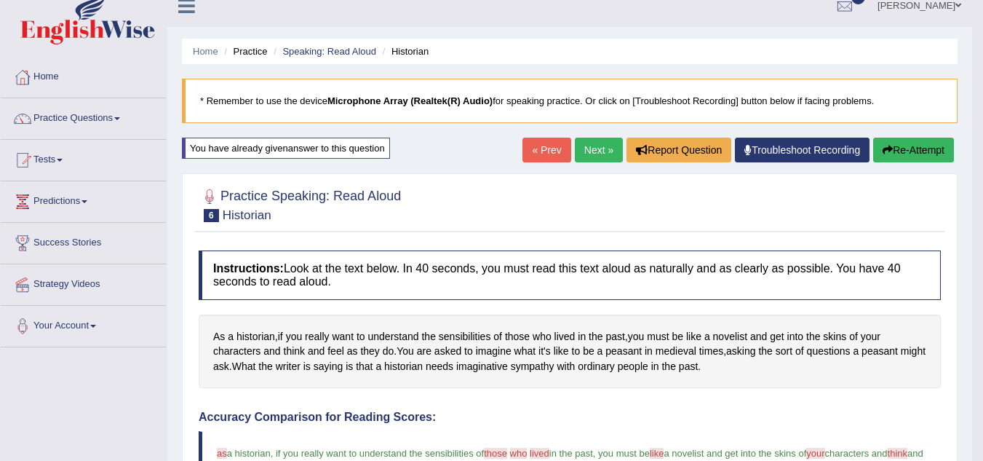
click at [594, 147] on link "Next »" at bounding box center [599, 150] width 48 height 25
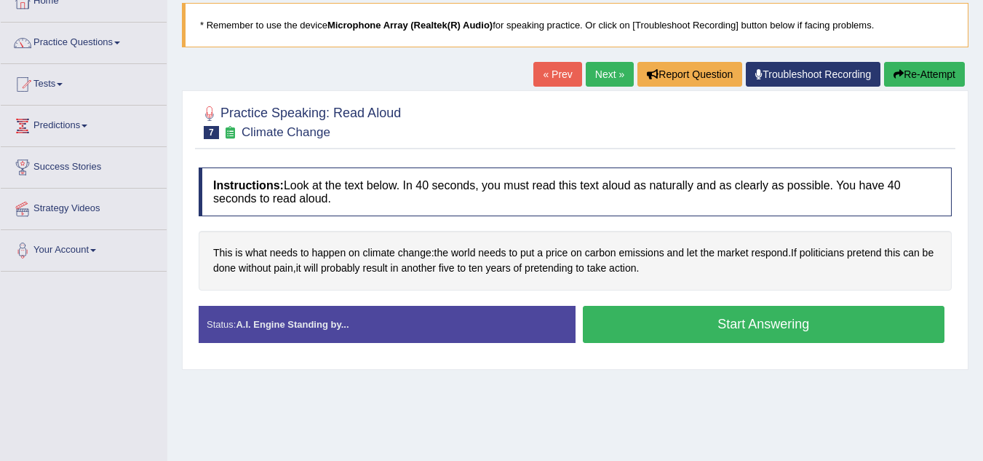
scroll to position [91, 0]
click at [672, 311] on button "Start Answering" at bounding box center [764, 324] width 362 height 37
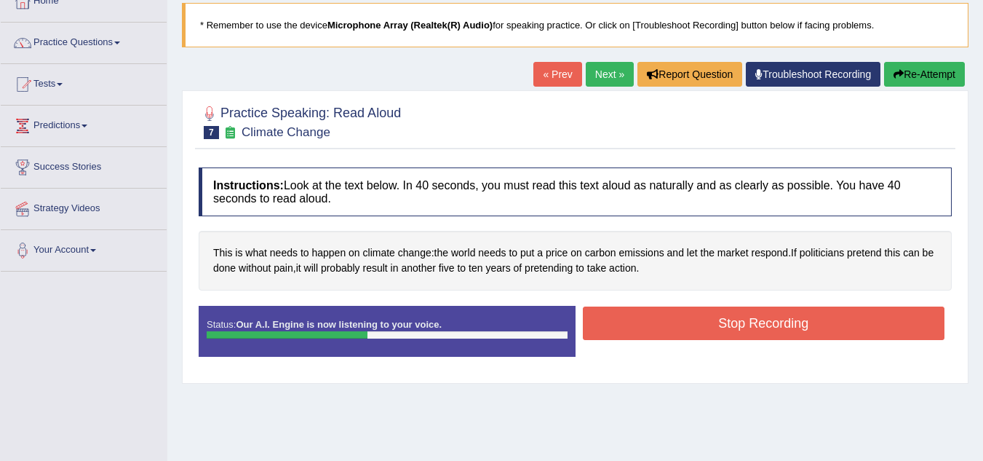
click at [672, 311] on button "Stop Recording" at bounding box center [764, 322] width 362 height 33
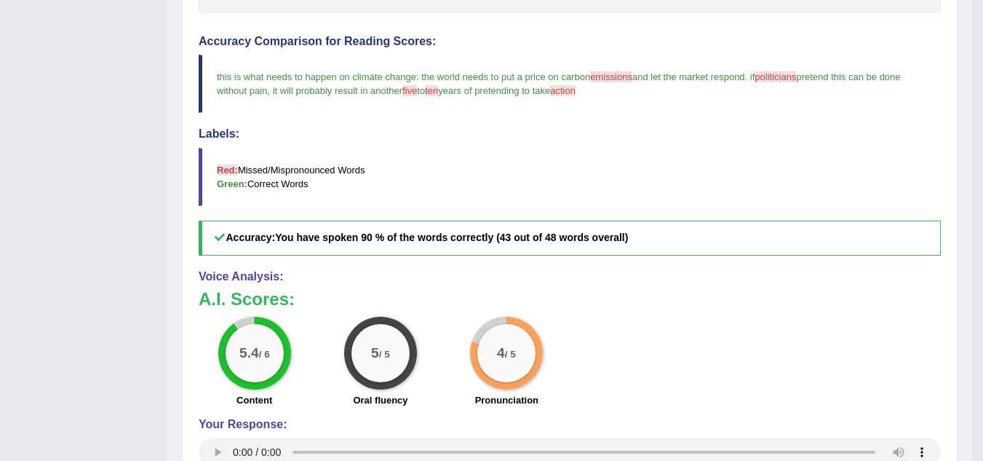
scroll to position [370, 0]
